Goal: Transaction & Acquisition: Subscribe to service/newsletter

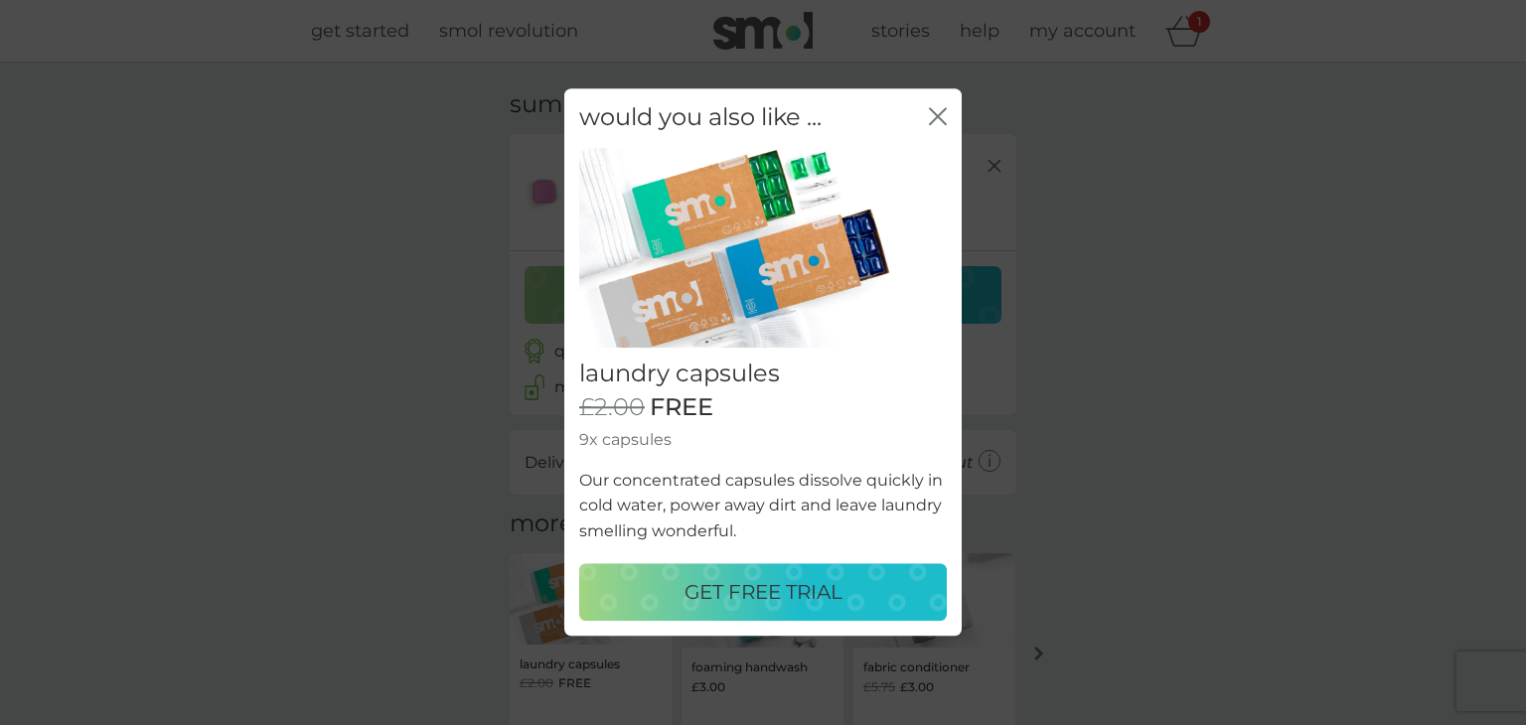
click at [782, 593] on p "GET FREE TRIAL" at bounding box center [764, 593] width 158 height 32
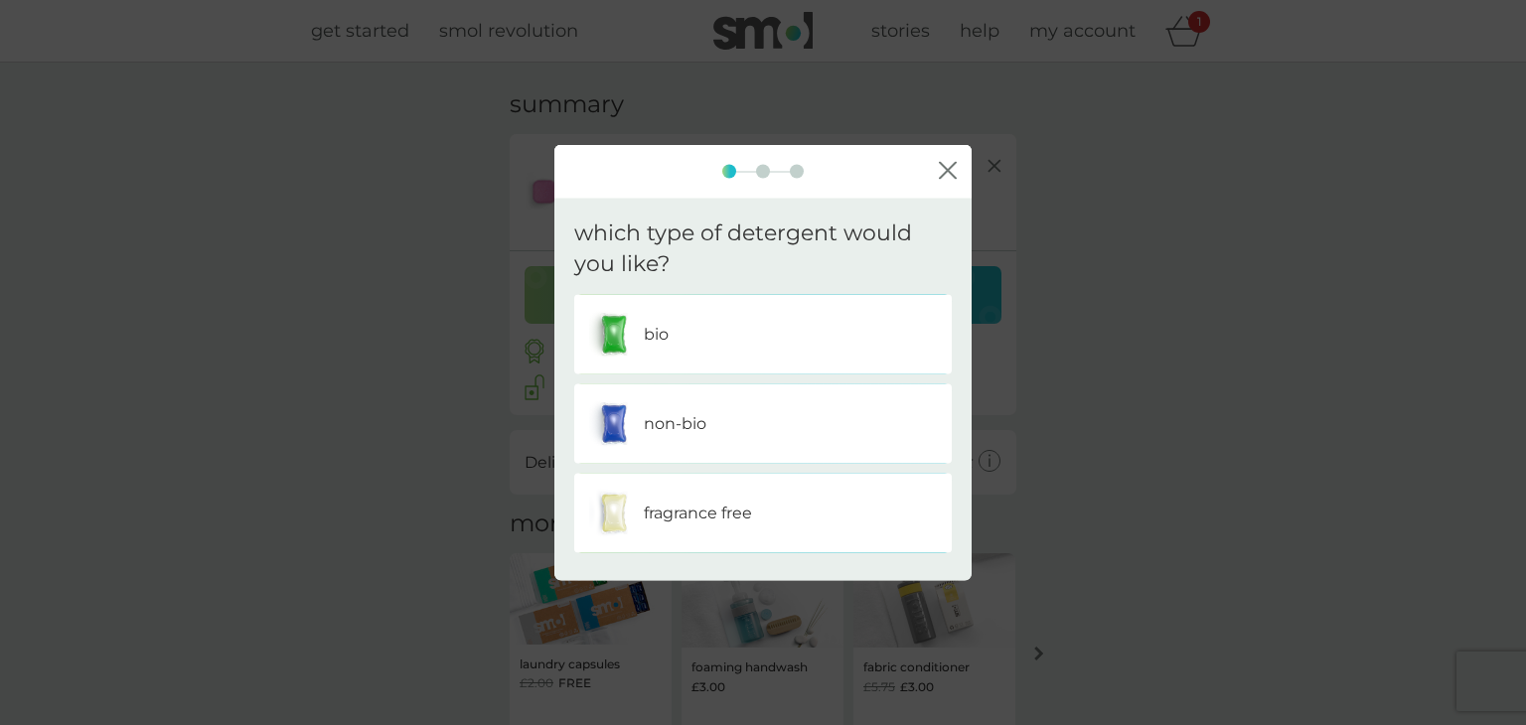
click at [725, 429] on div "non-bio" at bounding box center [763, 424] width 348 height 50
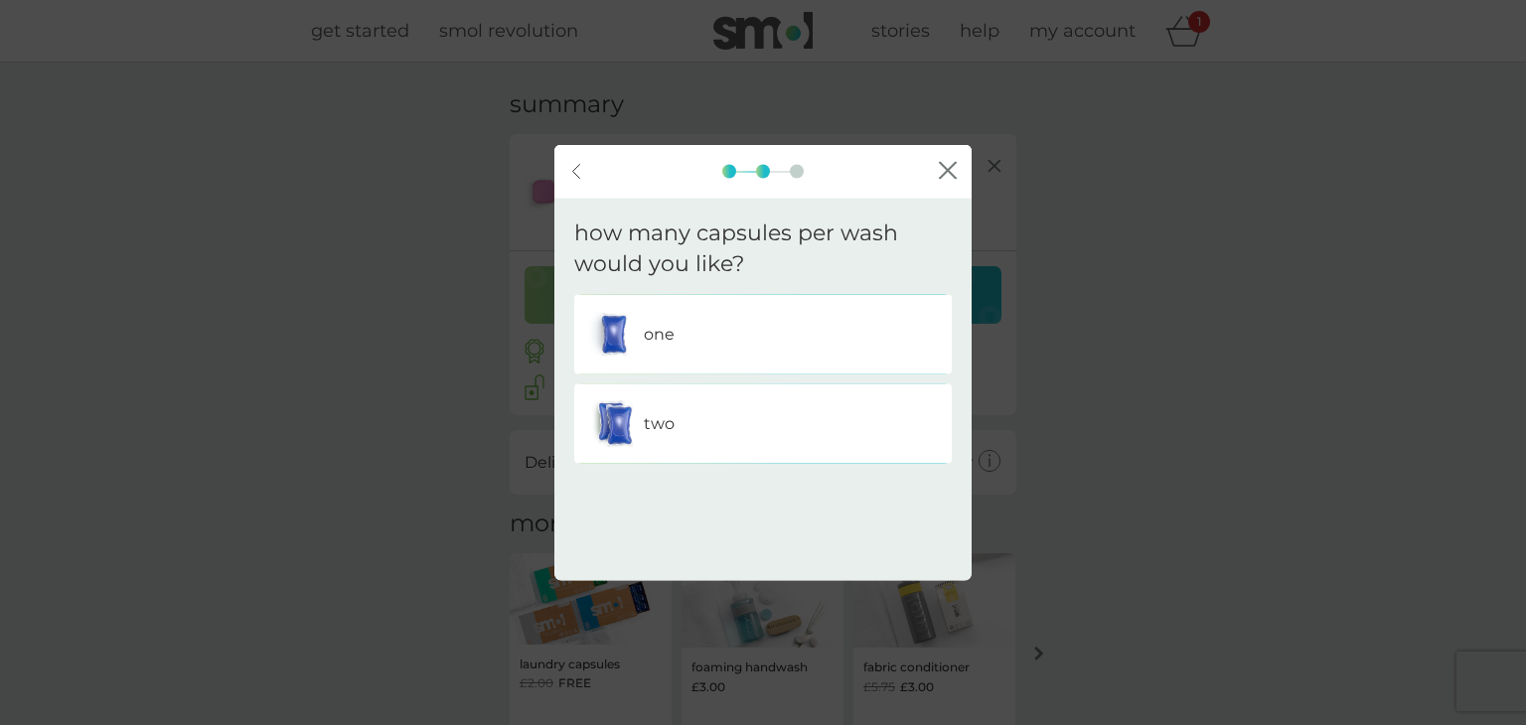
click at [788, 335] on div "one" at bounding box center [763, 334] width 348 height 50
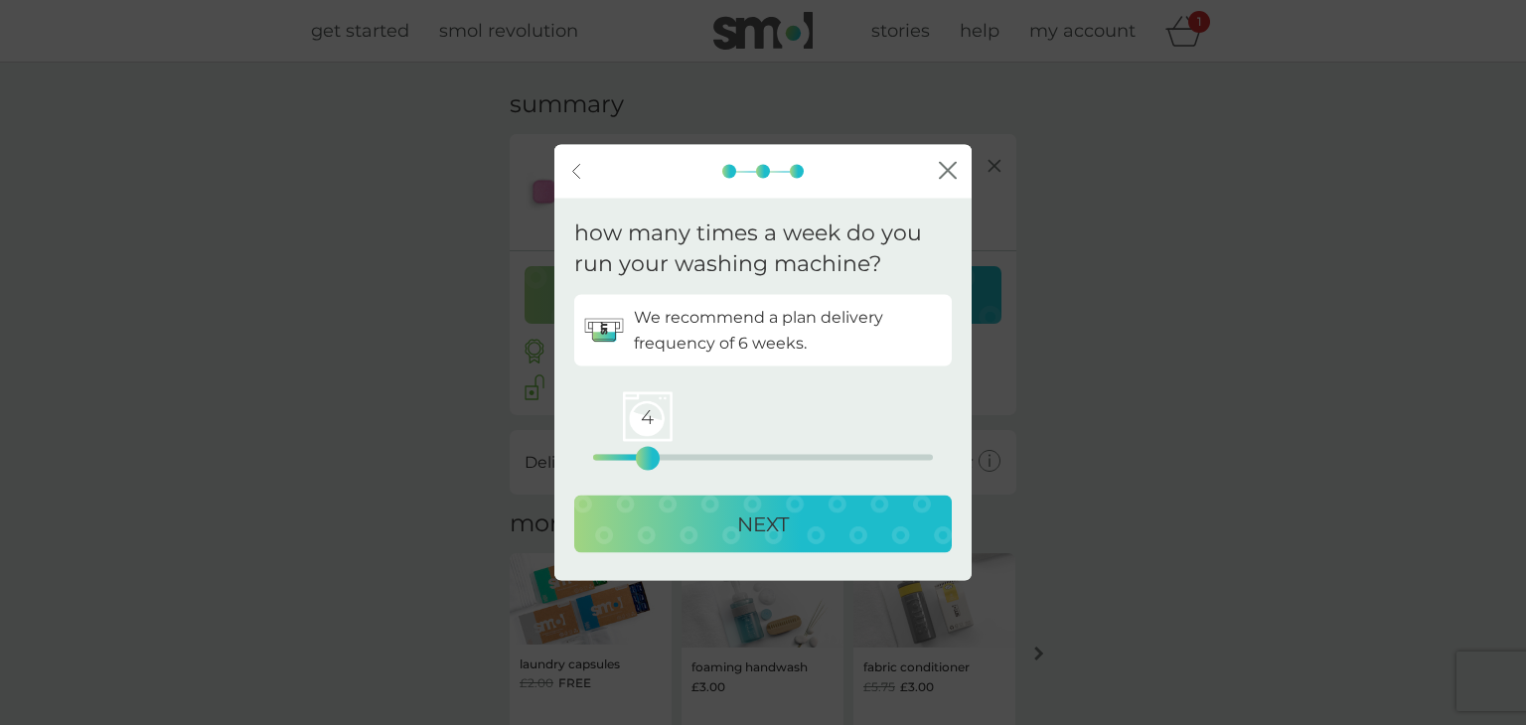
drag, startPoint x: 599, startPoint y: 458, endPoint x: 649, endPoint y: 458, distance: 49.7
click at [649, 458] on div "4" at bounding box center [648, 458] width 8 height 8
click at [693, 519] on div "NEXT" at bounding box center [763, 524] width 338 height 32
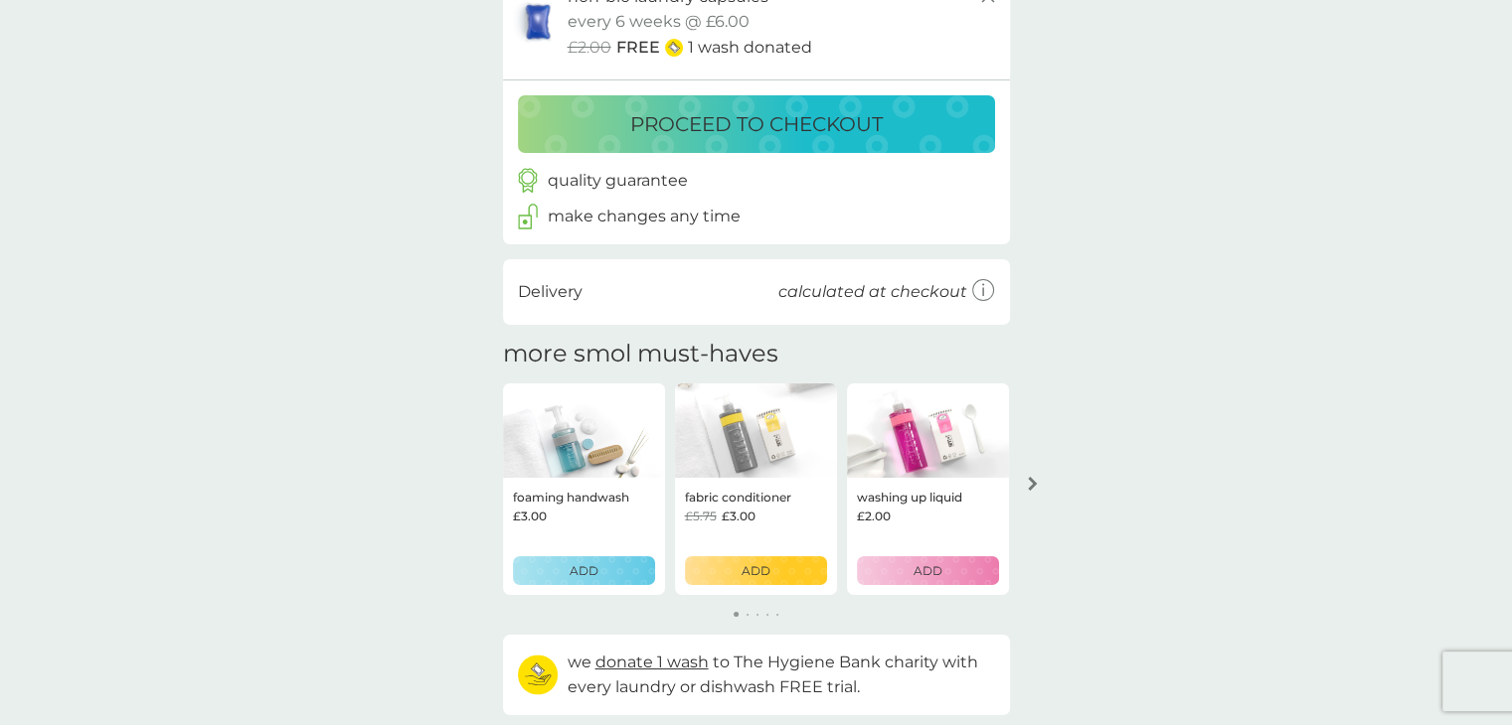
scroll to position [199, 0]
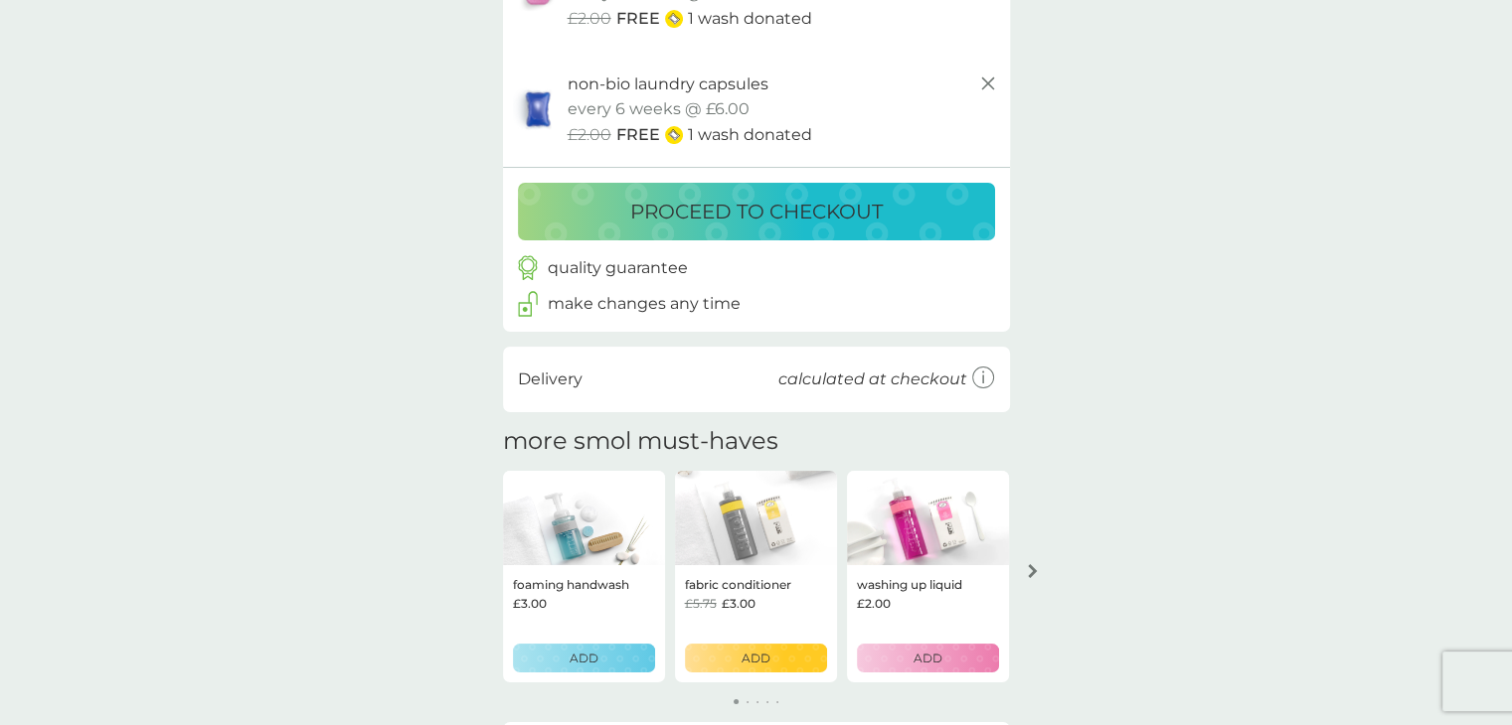
click at [812, 209] on p "proceed to checkout" at bounding box center [756, 212] width 252 height 32
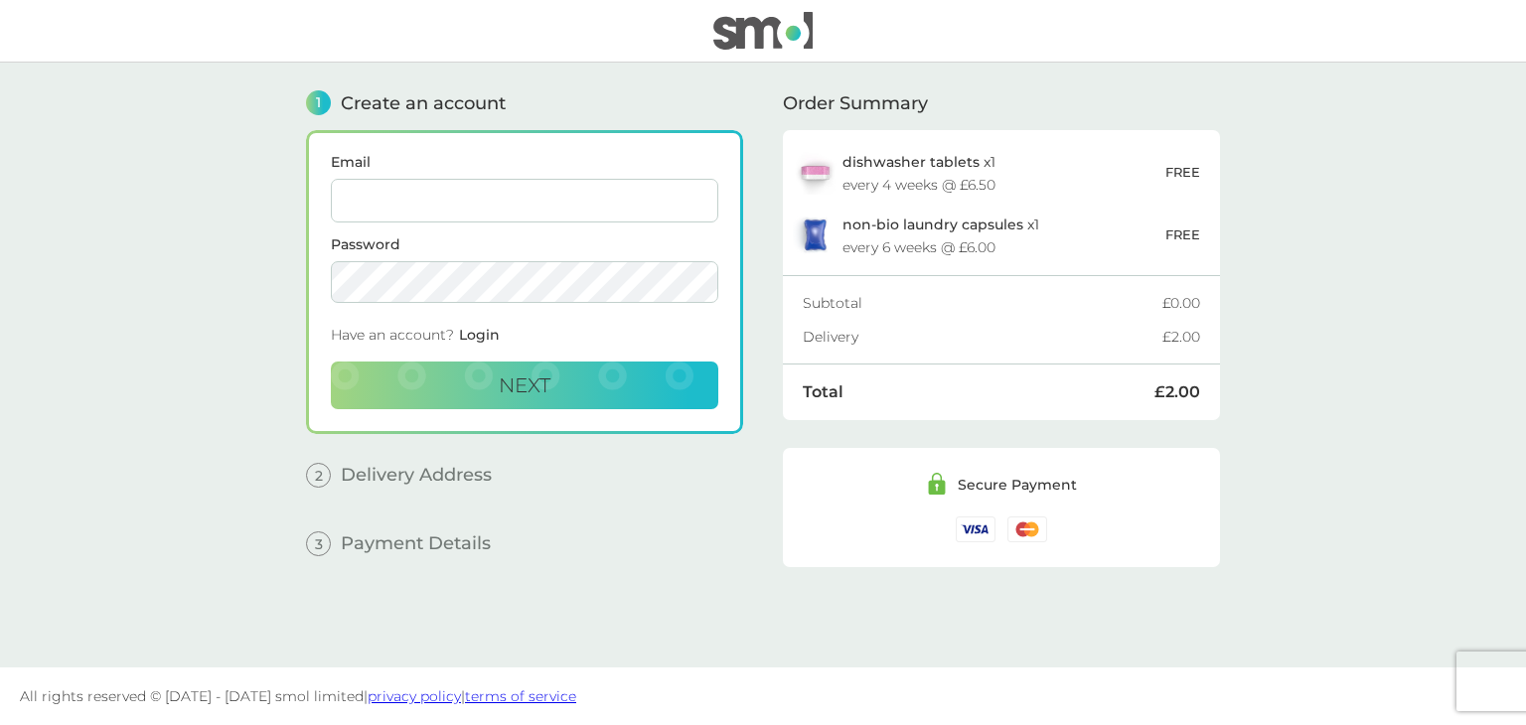
click at [771, 26] on img at bounding box center [763, 31] width 99 height 38
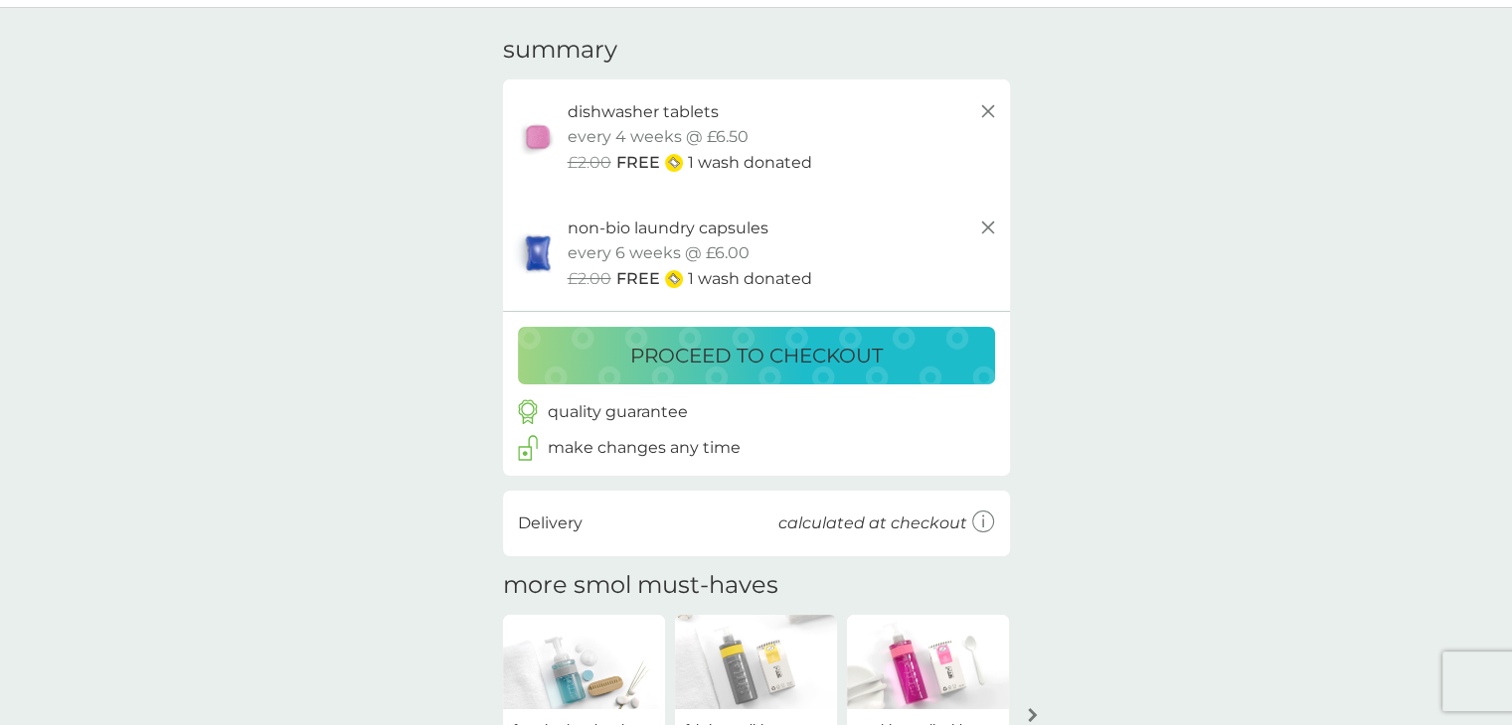
scroll to position [99, 0]
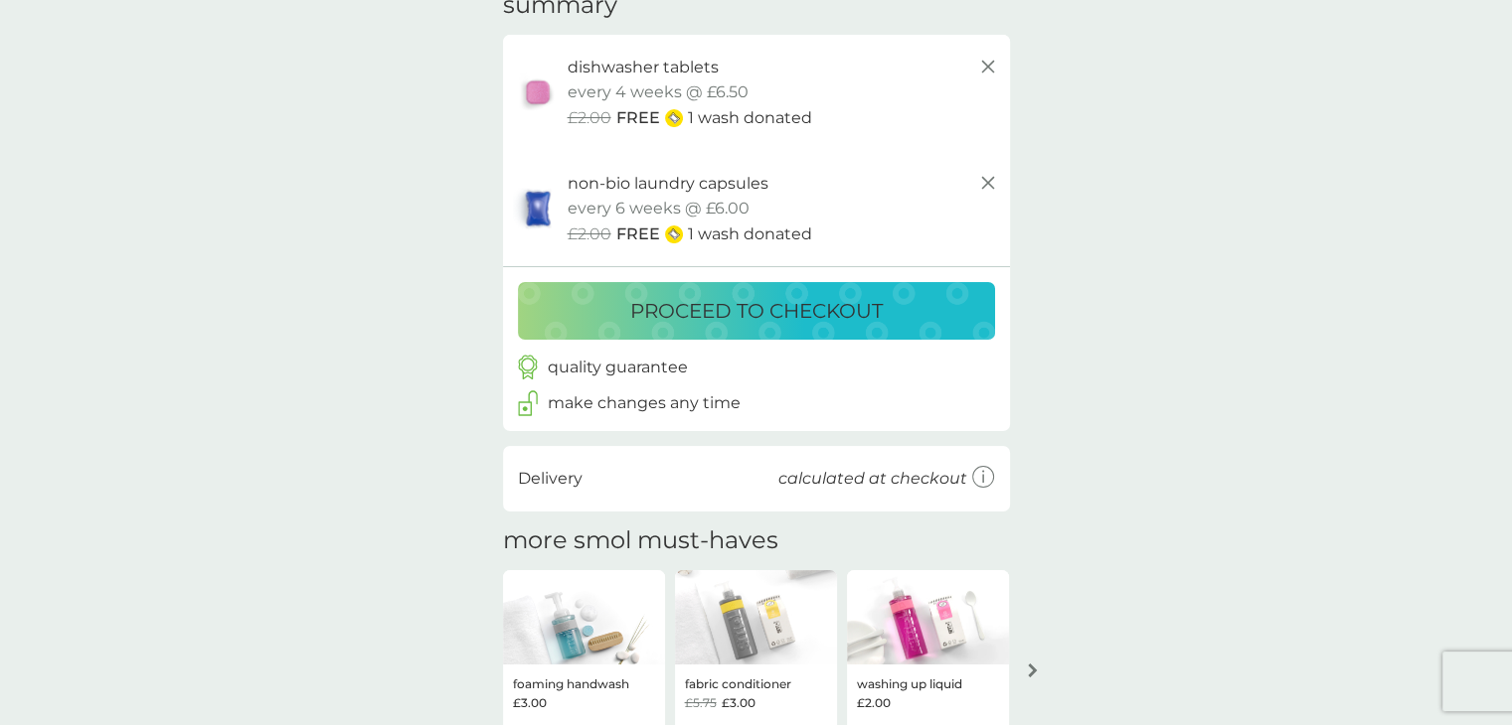
click at [923, 315] on div "proceed to checkout" at bounding box center [756, 311] width 437 height 32
